Goal: Task Accomplishment & Management: Use online tool/utility

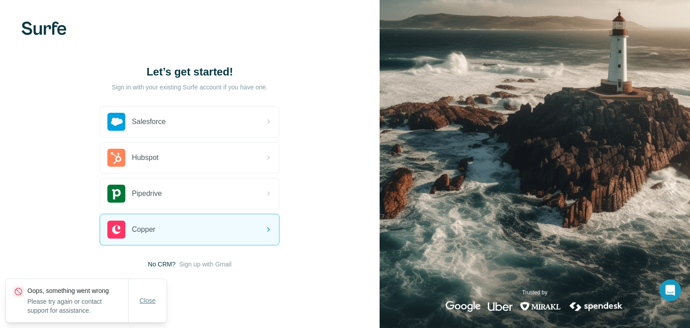
click at [145, 305] on button "Close" at bounding box center [147, 300] width 29 height 16
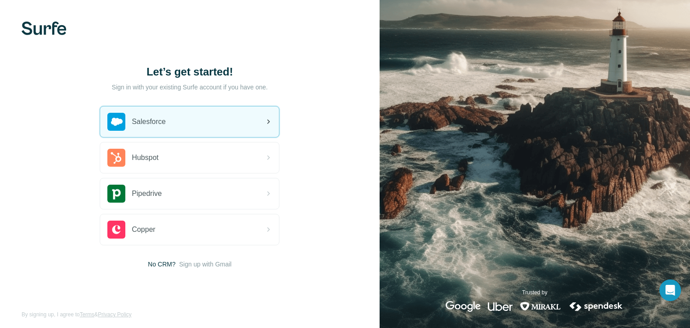
click at [145, 127] on div "Salesforce" at bounding box center [136, 122] width 58 height 18
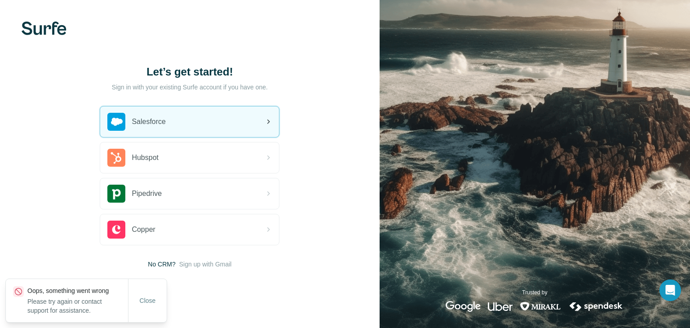
click at [141, 121] on span "Salesforce" at bounding box center [149, 121] width 34 height 11
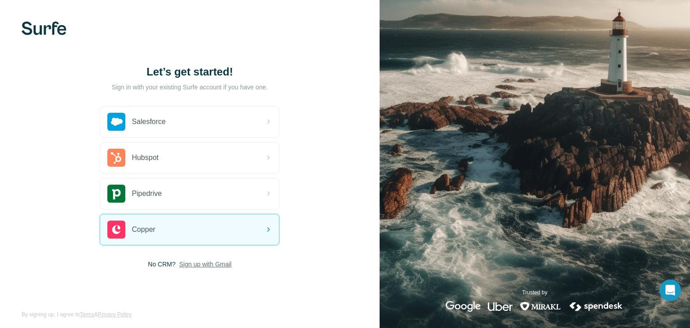
click at [190, 264] on span "Sign up with Gmail" at bounding box center [205, 264] width 53 height 9
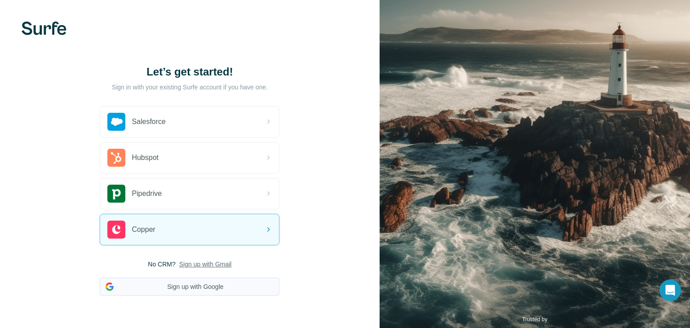
click at [202, 290] on button "Sign up with Google" at bounding box center [190, 287] width 180 height 18
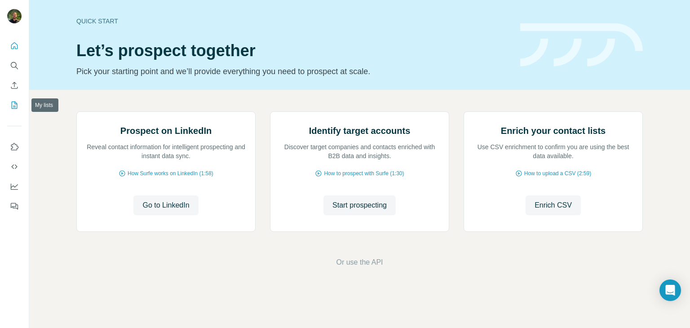
click at [12, 106] on icon "My lists" at bounding box center [14, 105] width 9 height 9
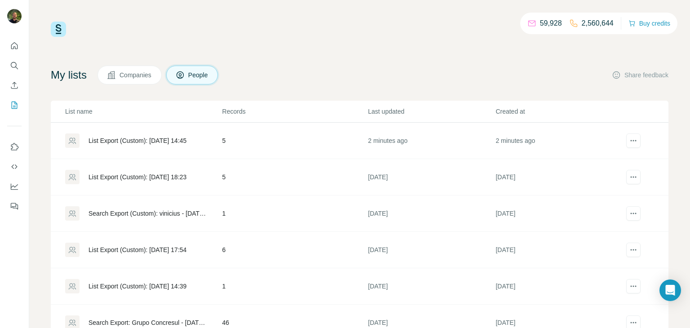
click at [155, 143] on div "List Export (Custom): [DATE] 14:45" at bounding box center [137, 140] width 98 height 9
